Goal: Check status: Check status

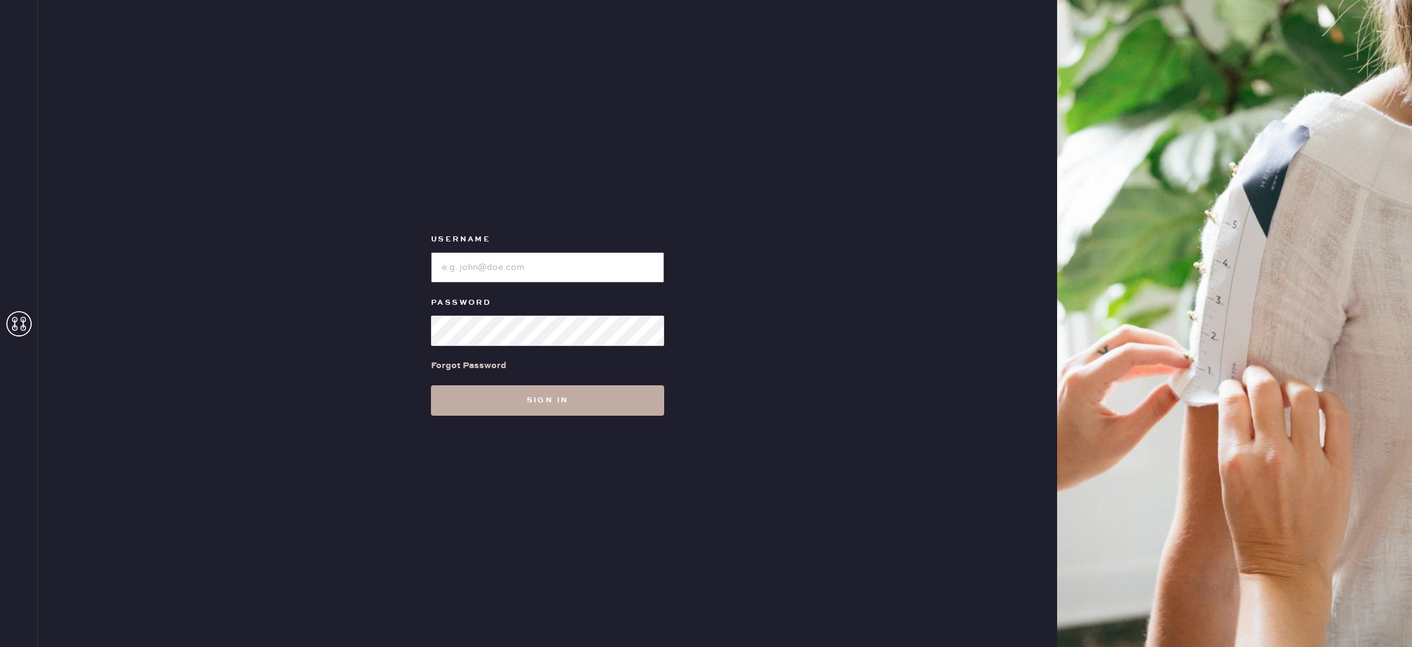
type input "reformationlajolla"
click at [600, 410] on button "Sign in" at bounding box center [547, 400] width 233 height 30
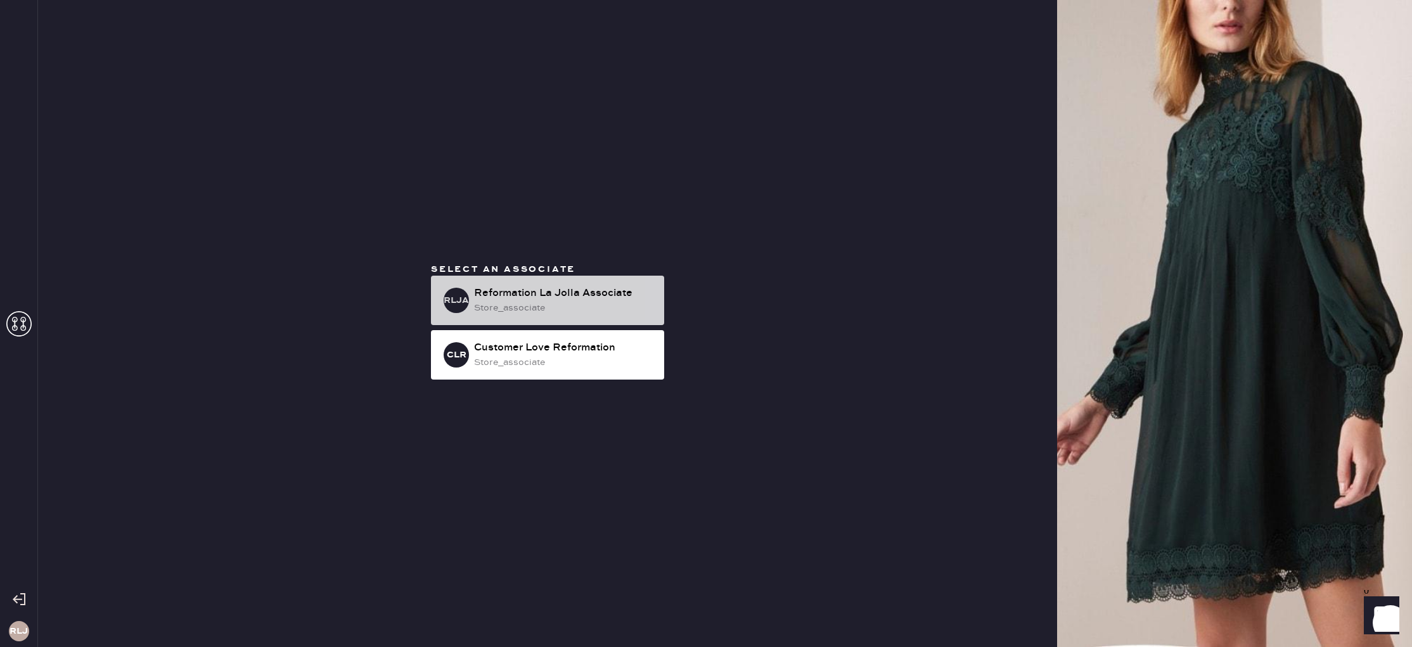
click at [612, 297] on div "Reformation La Jolla Associate" at bounding box center [564, 293] width 180 height 15
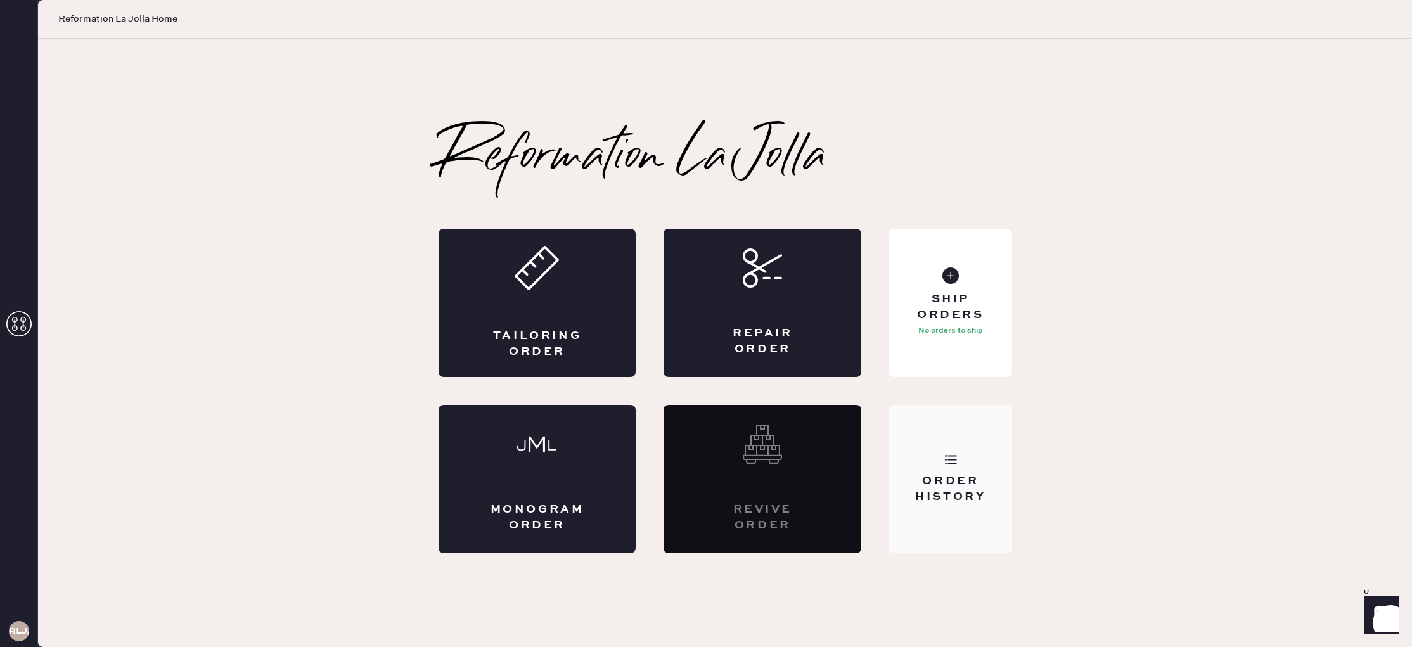
click at [936, 474] on div "Order History" at bounding box center [951, 490] width 102 height 32
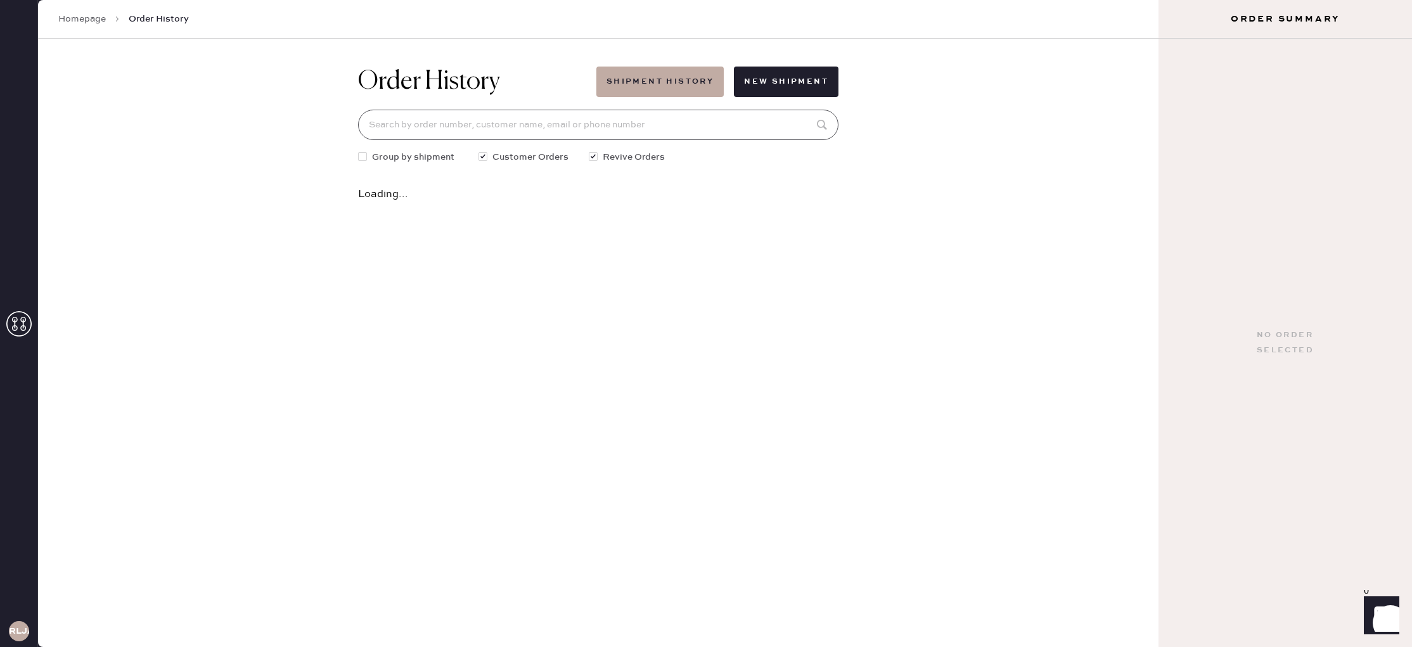
click at [462, 119] on input at bounding box center [598, 125] width 481 height 30
type input "6196214966"
click at [524, 207] on div "[DATE] • 1 garment" at bounding box center [587, 207] width 432 height 14
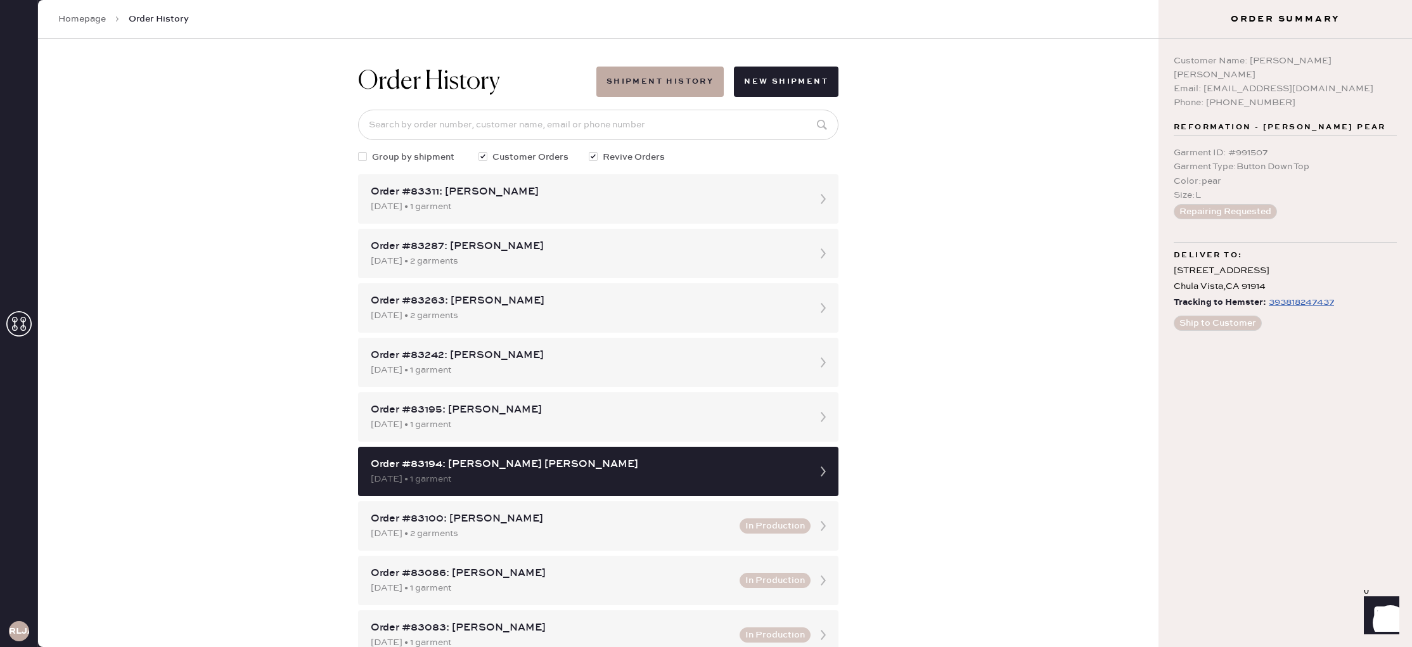
click at [1277, 295] on div "393818247437" at bounding box center [1301, 302] width 65 height 15
drag, startPoint x: 1348, startPoint y: 290, endPoint x: 1269, endPoint y: 294, distance: 79.3
click at [1266, 295] on div "Tracking to Hemster: 393818247437" at bounding box center [1285, 303] width 223 height 16
drag, startPoint x: 1203, startPoint y: 75, endPoint x: 1315, endPoint y: 89, distance: 112.5
click at [1347, 82] on div "Email: [EMAIL_ADDRESS][DOMAIN_NAME]" at bounding box center [1285, 89] width 223 height 14
